Goal: Find specific page/section: Find specific page/section

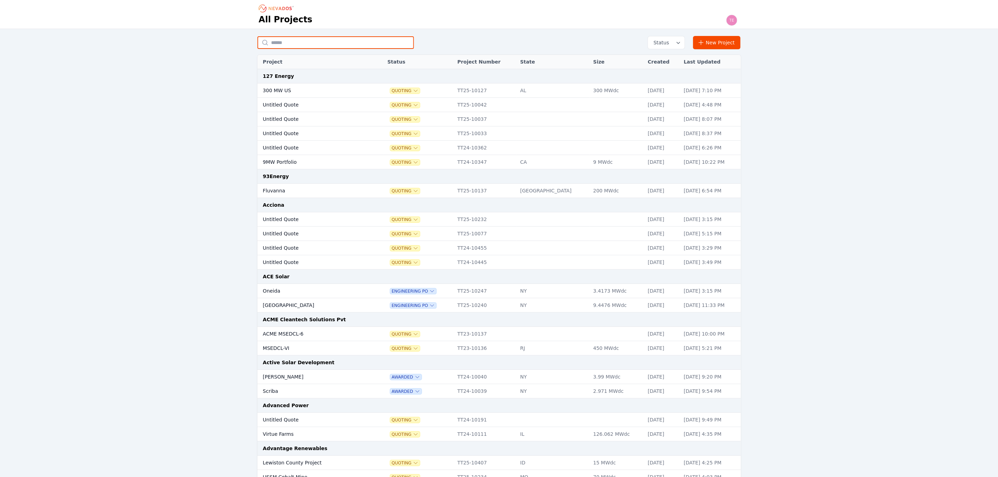
click at [311, 40] on input "text" at bounding box center [335, 42] width 156 height 13
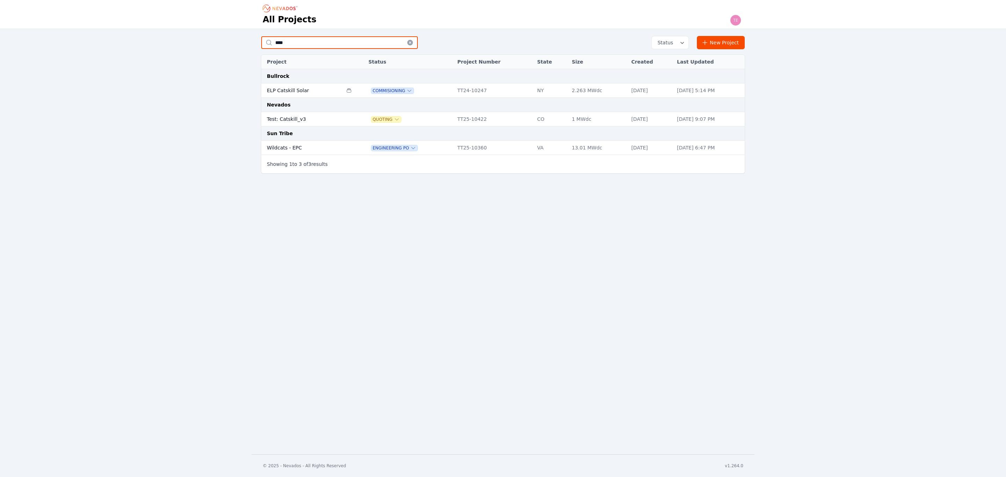
type input "****"
click at [298, 118] on td "Test: Catskill_v3" at bounding box center [301, 119] width 81 height 14
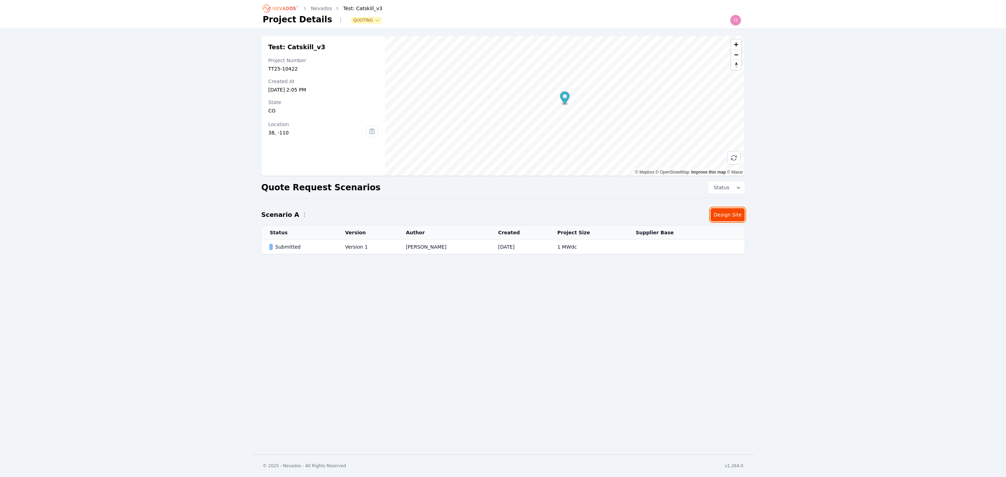
click at [726, 219] on link "Design Site" at bounding box center [727, 214] width 34 height 13
